Goal: Transaction & Acquisition: Download file/media

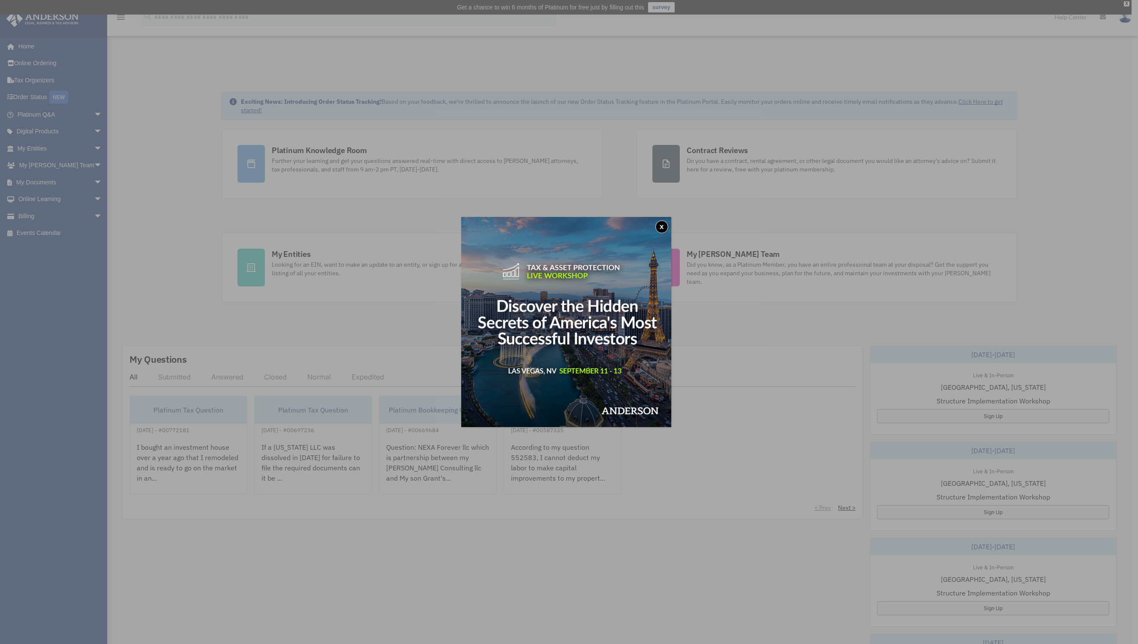
click at [664, 225] on button "x" at bounding box center [661, 226] width 13 height 13
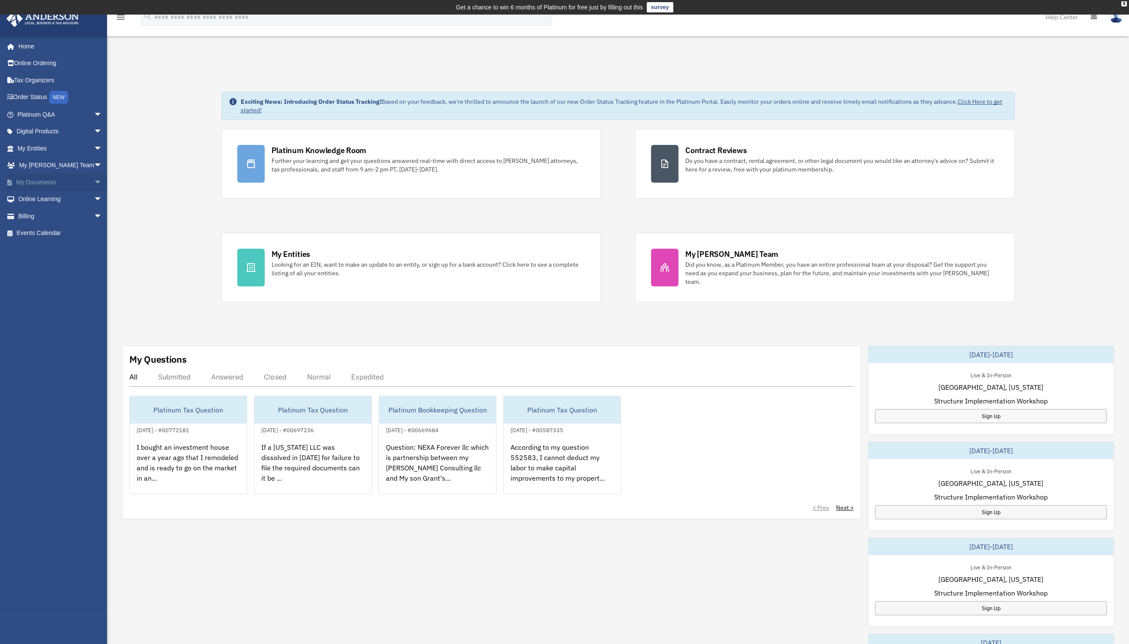
click at [47, 182] on link "My Documents arrow_drop_down" at bounding box center [60, 182] width 109 height 17
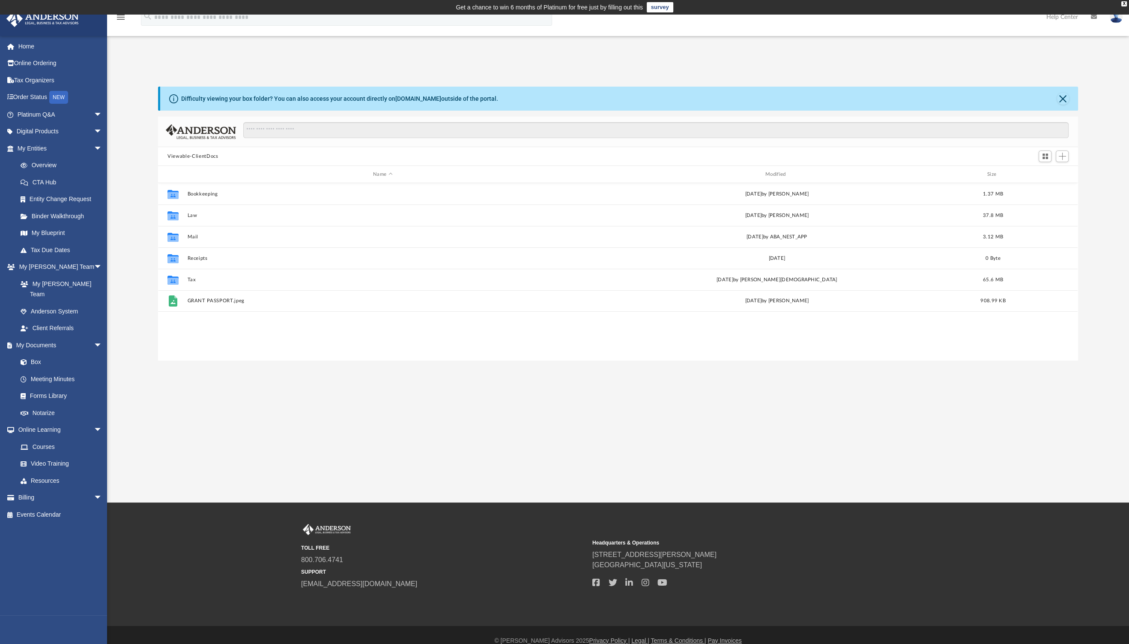
scroll to position [186, 911]
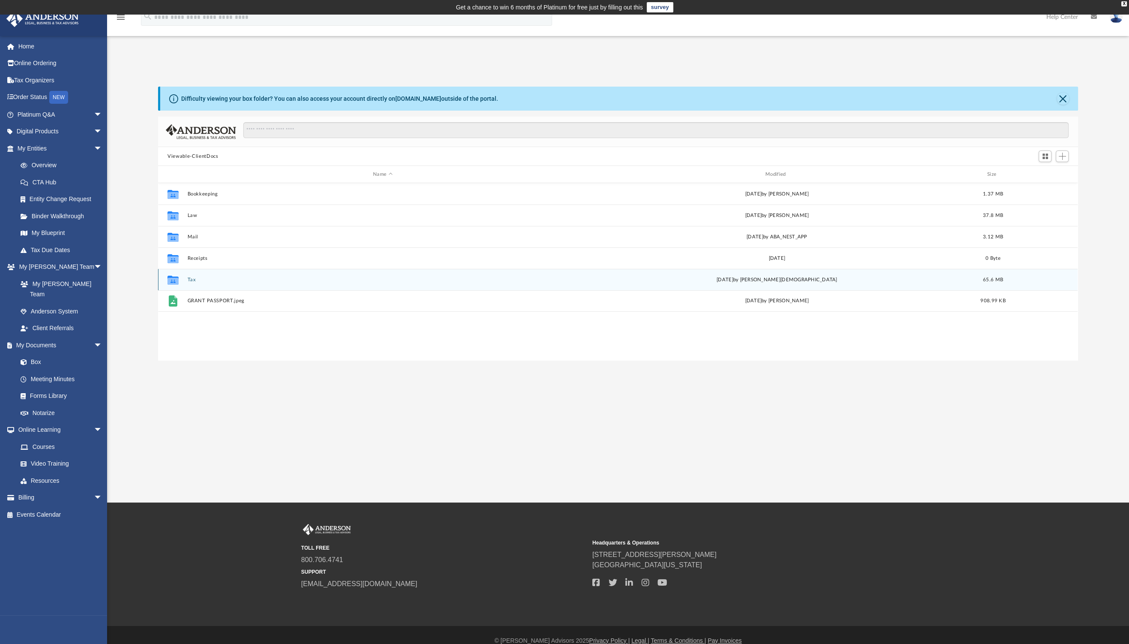
click at [172, 277] on icon "grid" at bounding box center [173, 280] width 11 height 7
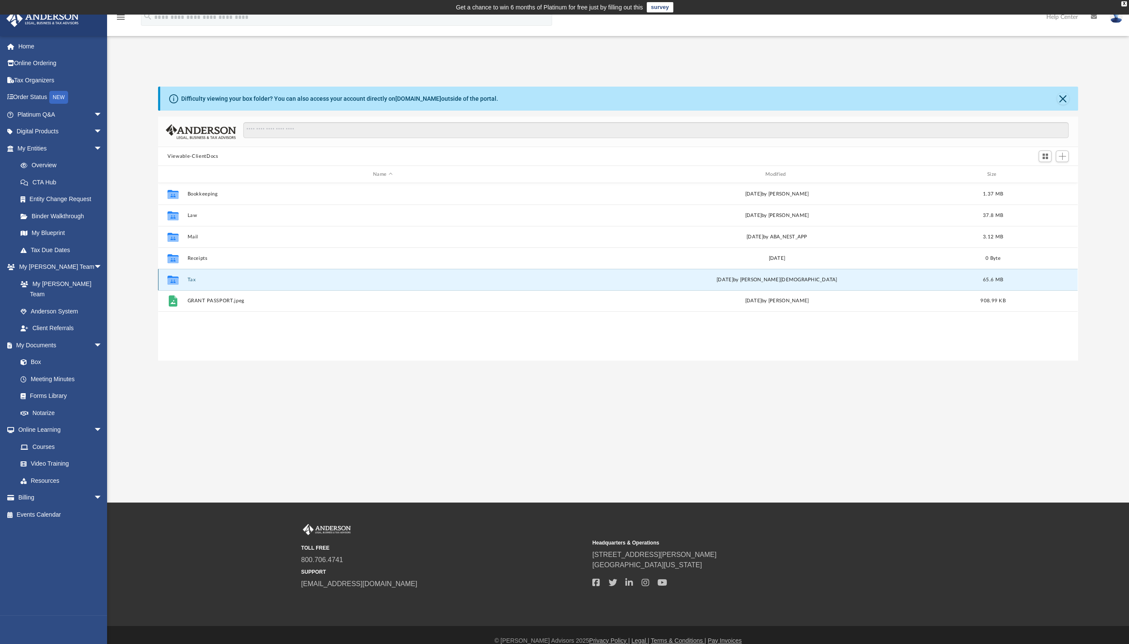
click at [193, 278] on button "Tax" at bounding box center [383, 280] width 391 height 6
click at [193, 278] on button "Nexa Forever" at bounding box center [381, 280] width 386 height 6
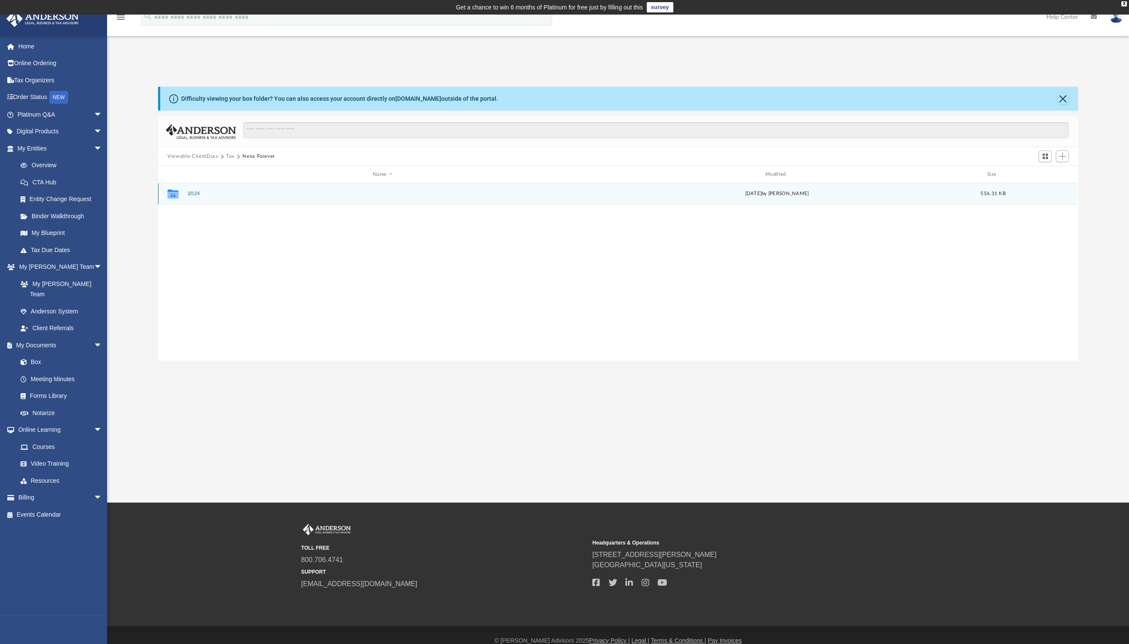
click at [193, 192] on button "2024" at bounding box center [383, 194] width 391 height 6
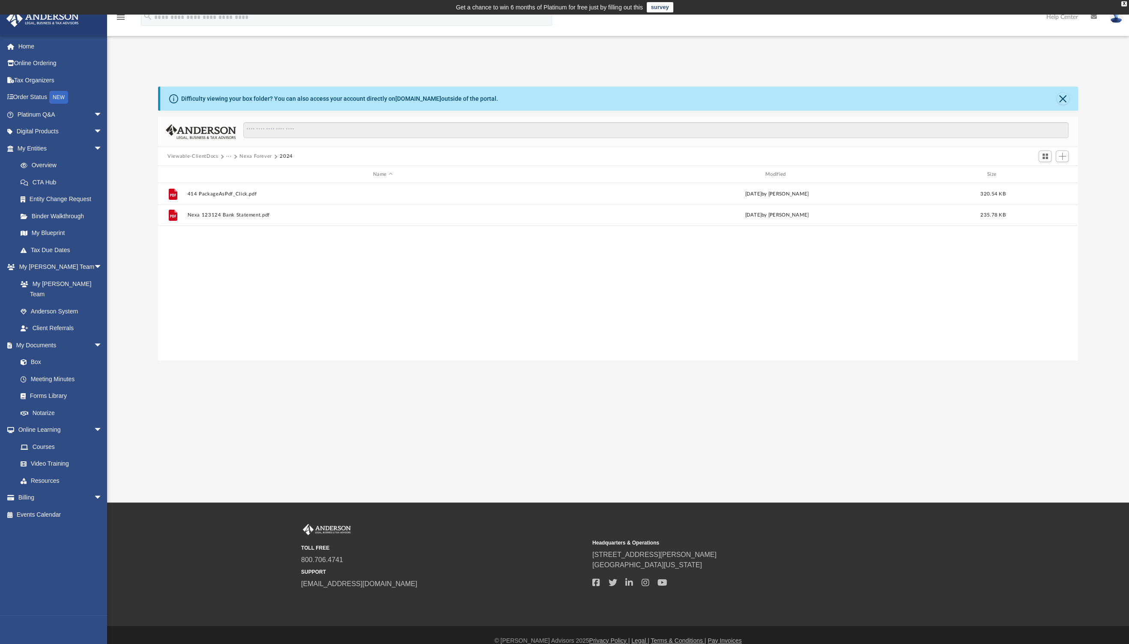
click at [248, 157] on button "Nexa Forever" at bounding box center [256, 157] width 33 height 8
click at [229, 155] on button "Tax" at bounding box center [230, 157] width 9 height 8
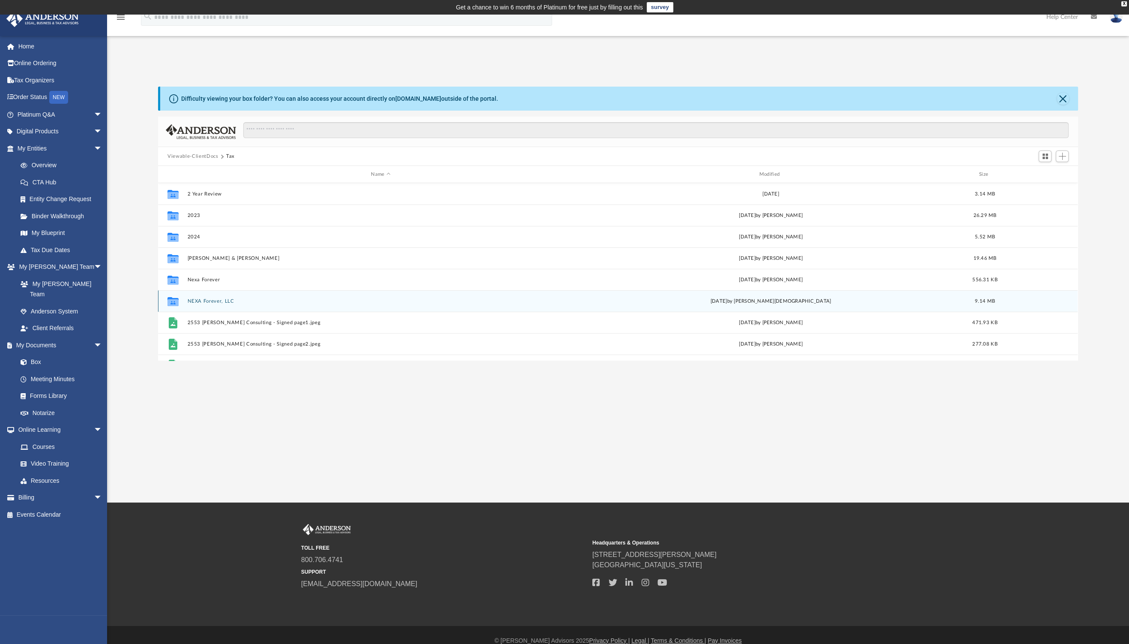
click at [211, 297] on div "Collaborated Folder NEXA Forever, LLC Wed Sep 3 2025 by Oshee Jain 9.14 MB" at bounding box center [618, 300] width 920 height 21
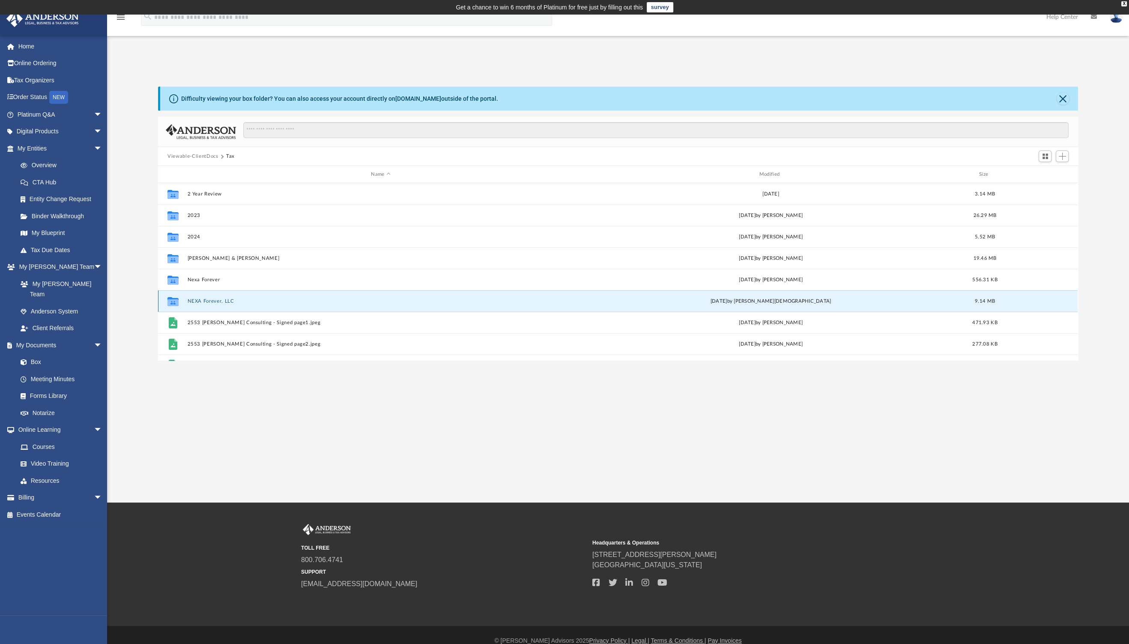
click at [205, 300] on button "NEXA Forever, LLC" at bounding box center [381, 301] width 386 height 6
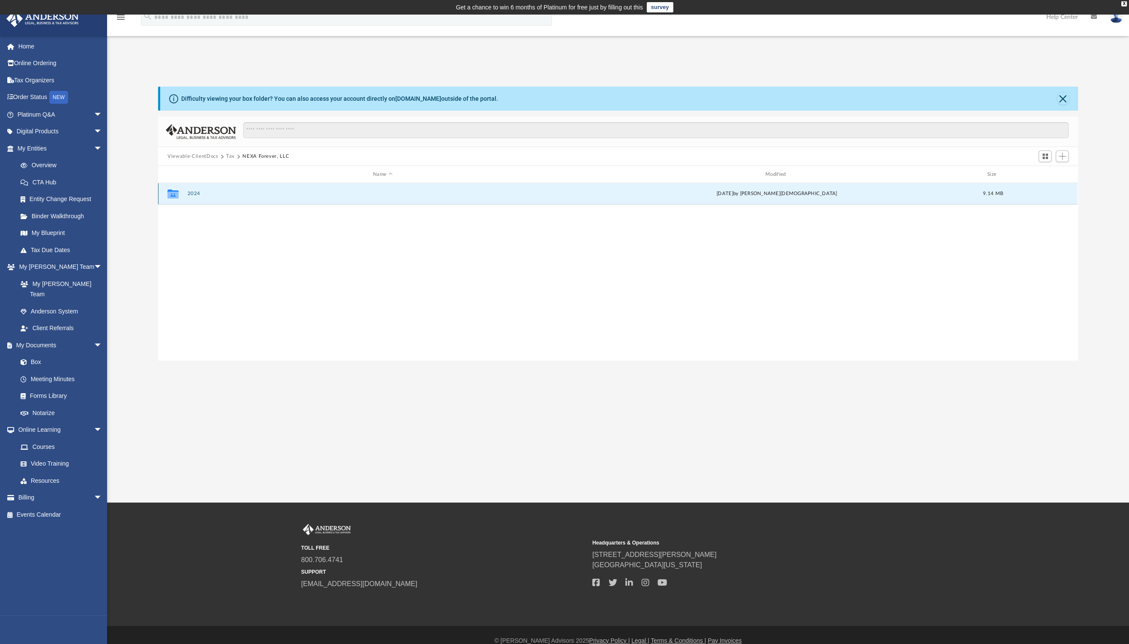
click at [196, 194] on button "2024" at bounding box center [383, 194] width 391 height 6
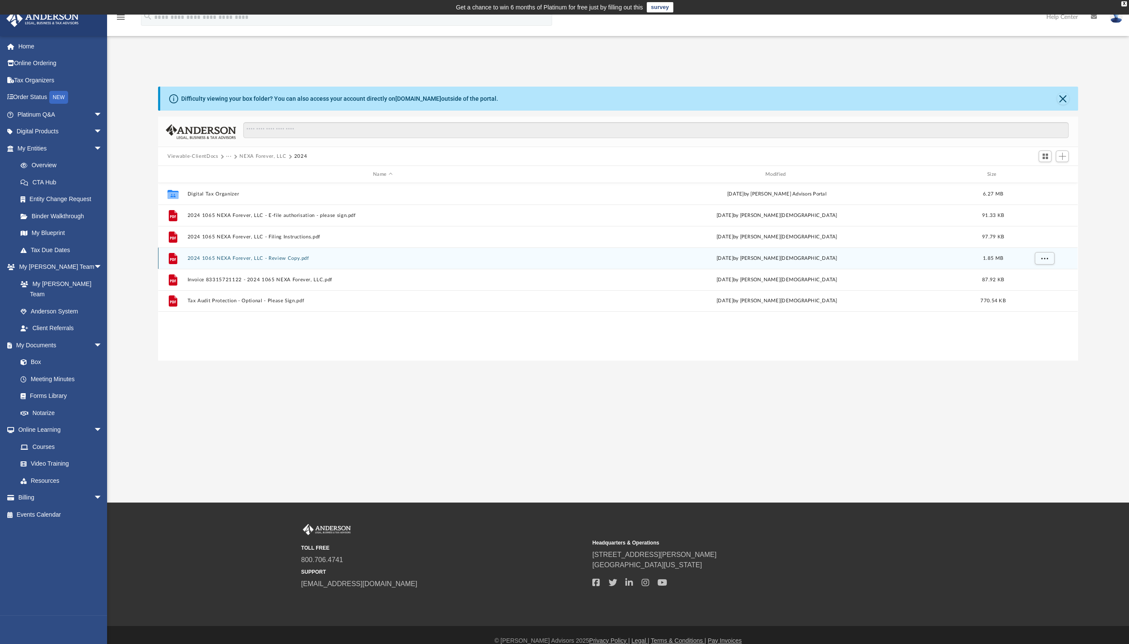
click at [257, 254] on div "File 2024 1065 NEXA Forever, LLC - Review Copy.pdf Wed Sep 3 2025 by Oshee Jain…" at bounding box center [618, 257] width 920 height 21
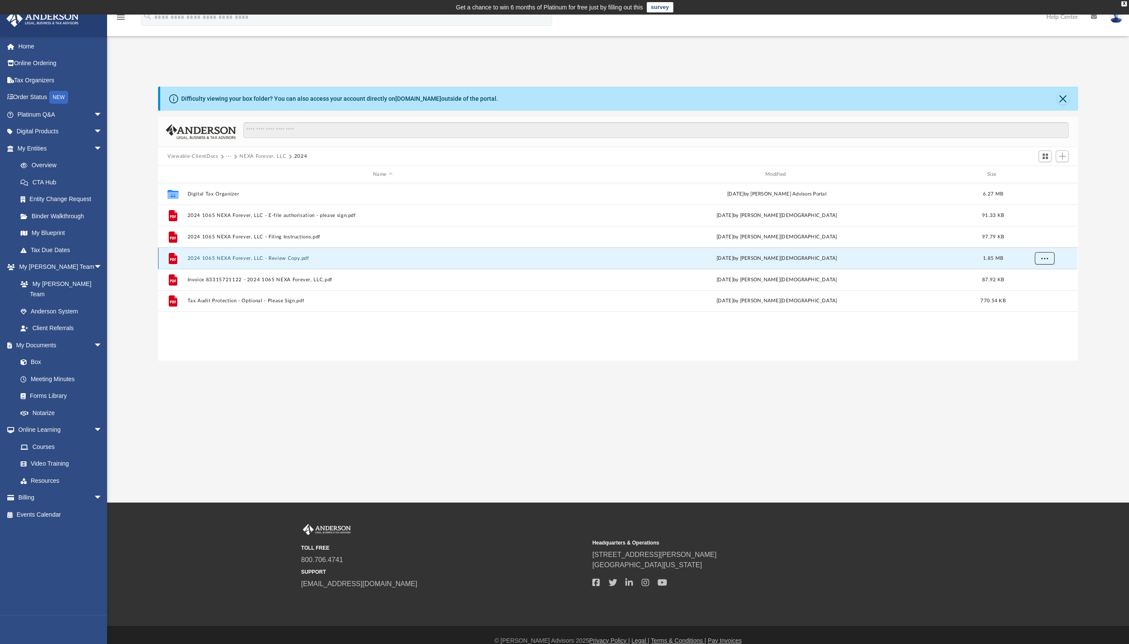
click at [1047, 257] on span "More options" at bounding box center [1045, 257] width 7 height 5
click at [1033, 288] on li "Download" at bounding box center [1037, 288] width 25 height 9
